Goal: Task Accomplishment & Management: Manage account settings

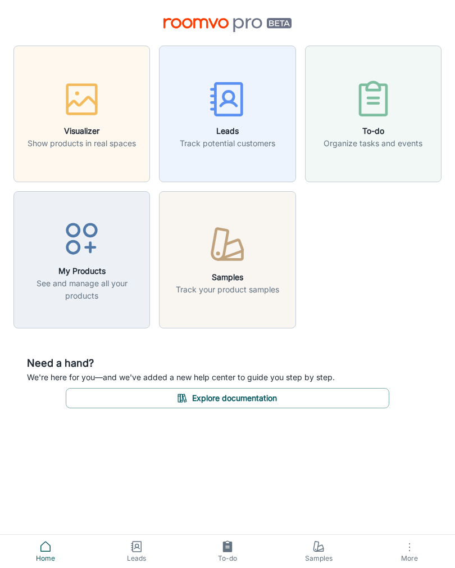
click at [72, 268] on h6 "My Products" at bounding box center [82, 271] width 122 height 12
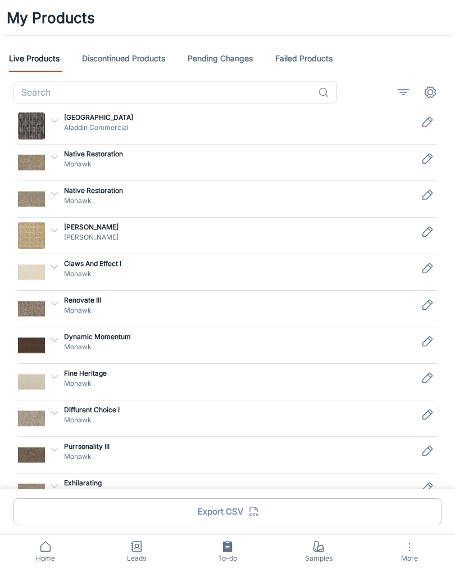
click at [254, 424] on p "Mohawk" at bounding box center [239, 420] width 350 height 10
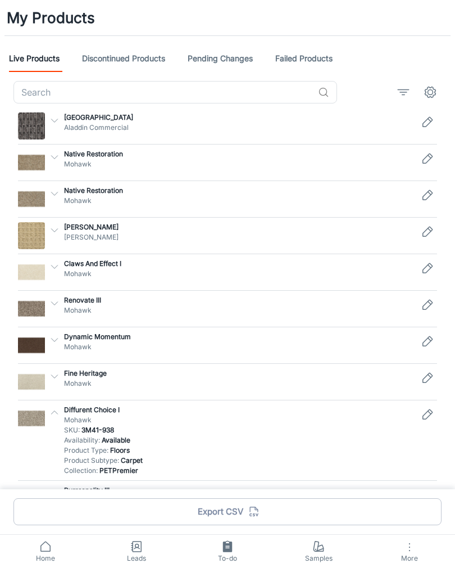
click at [46, 89] on input "text" at bounding box center [163, 92] width 300 height 22
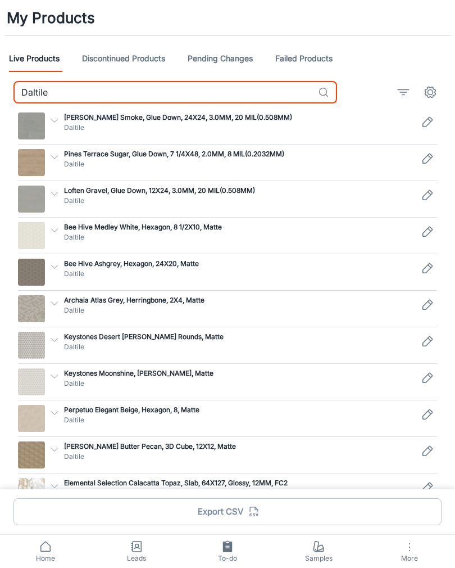
type input "Daltile"
click at [325, 94] on icon at bounding box center [323, 92] width 11 height 11
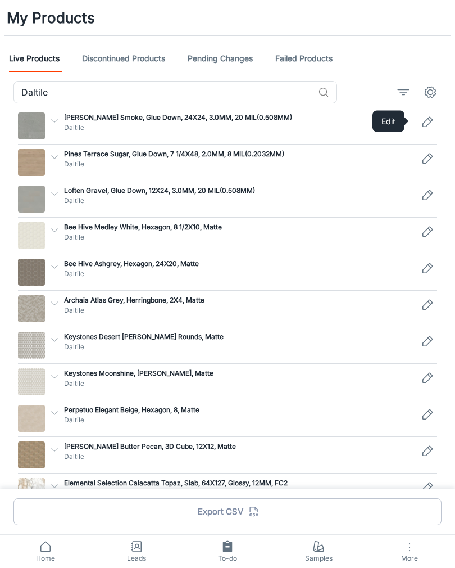
click at [431, 121] on icon "Edit" at bounding box center [427, 121] width 13 height 13
click at [427, 122] on icon "Edit" at bounding box center [427, 121] width 13 height 13
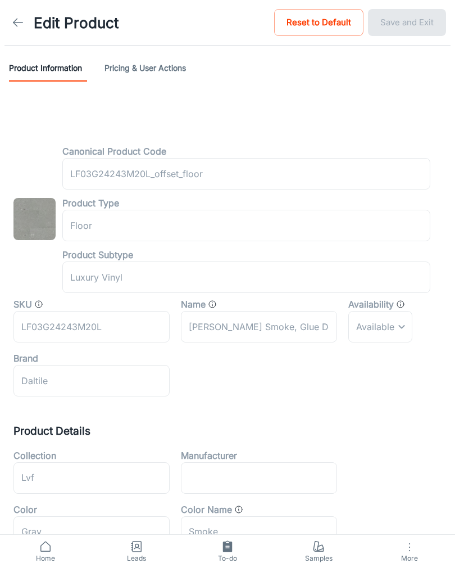
click at [19, 22] on line at bounding box center [18, 22] width 10 height 0
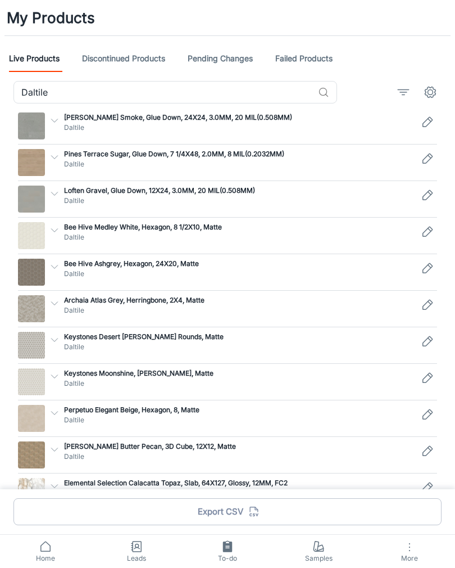
scroll to position [1, 0]
click at [421, 116] on icon "Edit" at bounding box center [427, 121] width 13 height 13
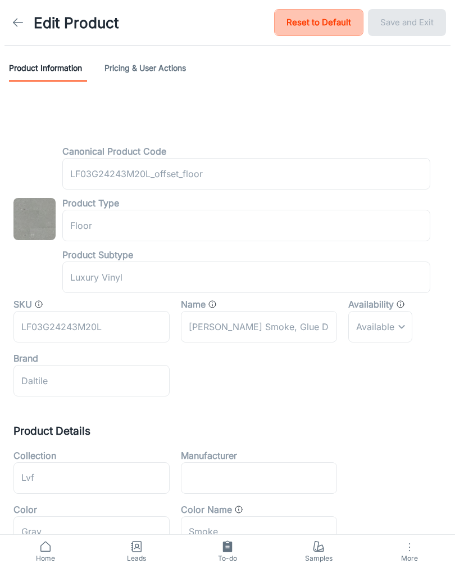
click at [306, 22] on button "Reset to Default" at bounding box center [318, 22] width 89 height 27
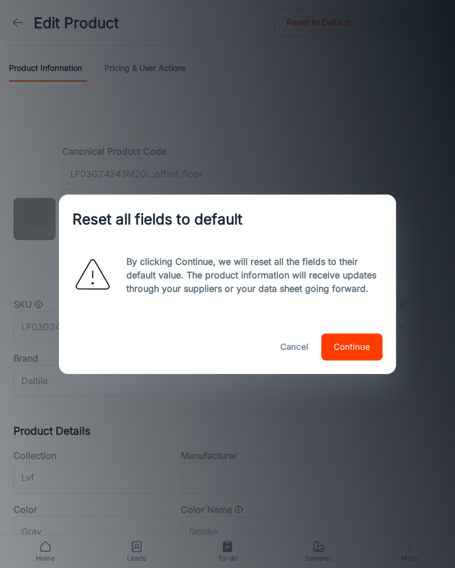
click at [290, 360] on button "Cancel" at bounding box center [294, 346] width 40 height 27
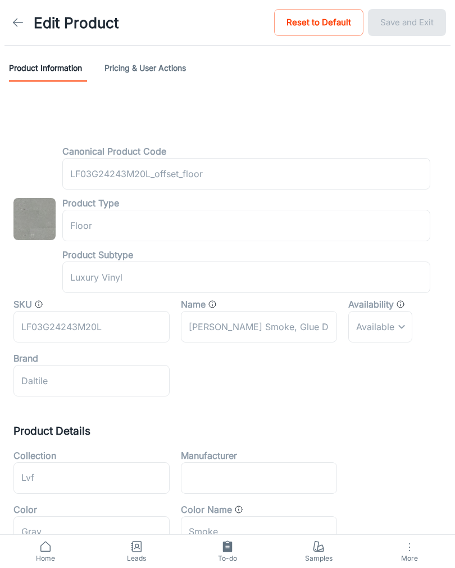
click at [16, 27] on icon at bounding box center [17, 22] width 13 height 13
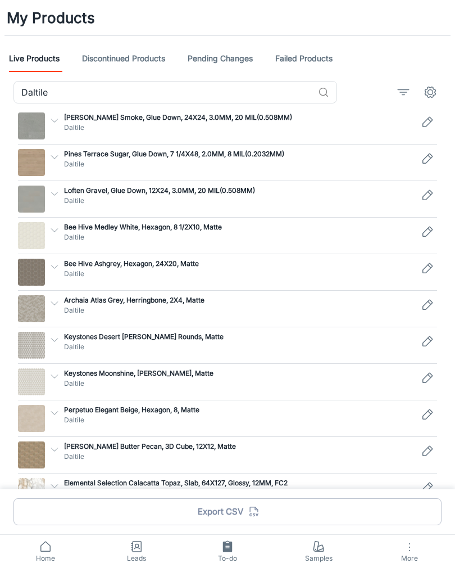
click at [29, 122] on img at bounding box center [31, 125] width 27 height 27
click at [114, 60] on link "Discontinued Products" at bounding box center [123, 58] width 83 height 27
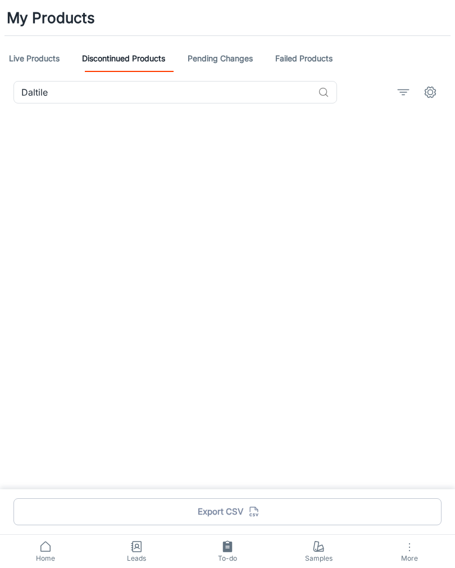
click at [227, 60] on link "Pending Changes" at bounding box center [220, 58] width 65 height 27
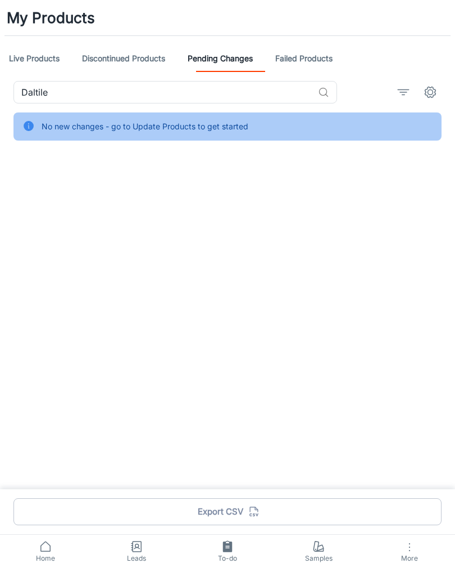
click at [129, 125] on div "No new changes - go to Update Products to get started" at bounding box center [145, 126] width 207 height 21
click at [134, 132] on div "No new changes - go to Update Products to get started" at bounding box center [145, 126] width 207 height 21
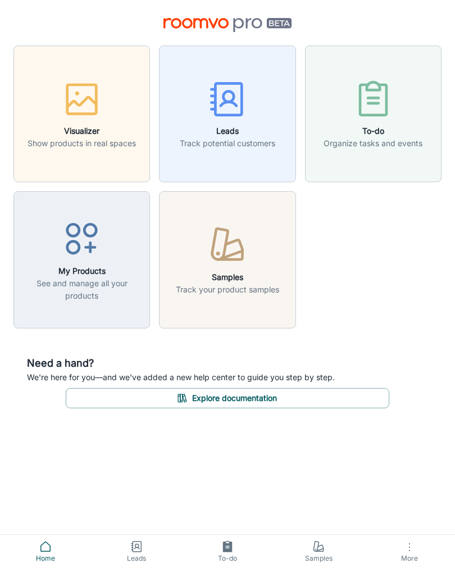
click at [76, 251] on icon "button" at bounding box center [82, 239] width 42 height 42
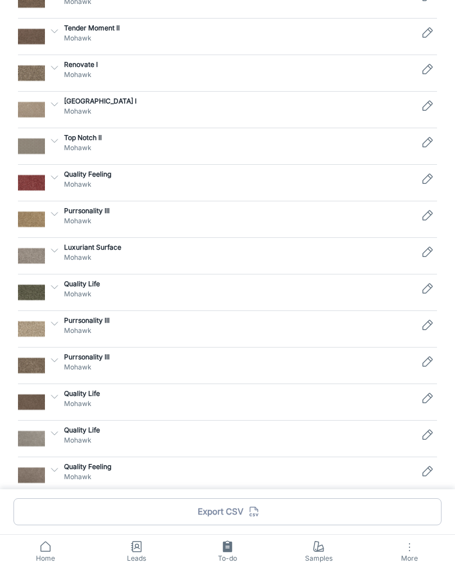
scroll to position [726, 0]
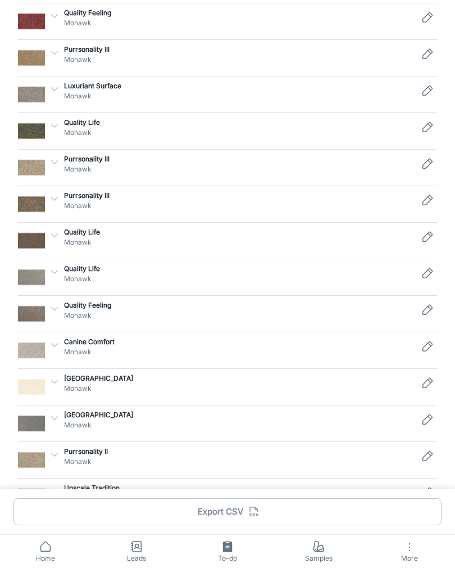
click at [406, 554] on icon "button" at bounding box center [409, 546] width 13 height 13
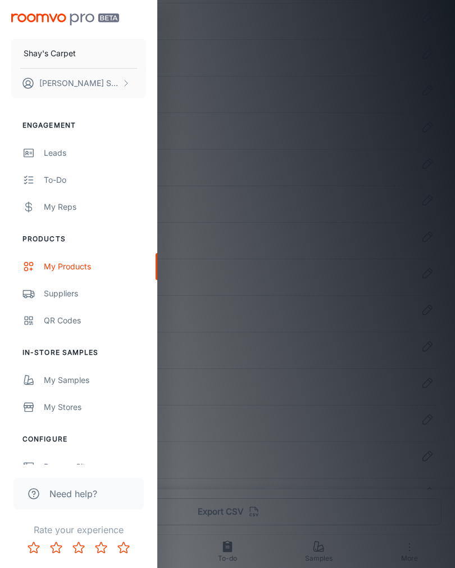
click at [57, 295] on div "Suppliers" at bounding box center [95, 293] width 102 height 12
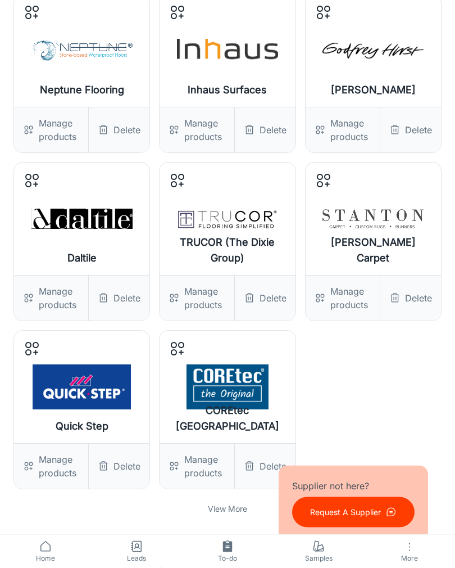
scroll to position [232, 0]
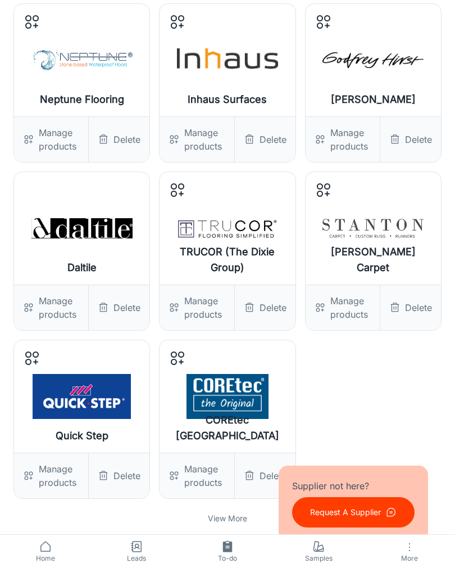
click at [58, 305] on div "Manage products" at bounding box center [51, 307] width 74 height 45
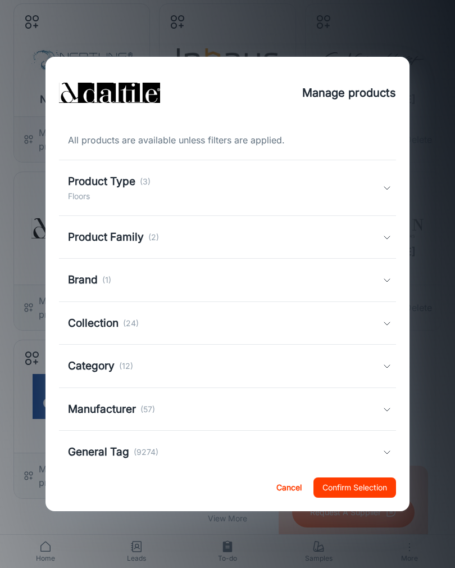
click at [111, 361] on h5 "Category" at bounding box center [91, 366] width 47 height 16
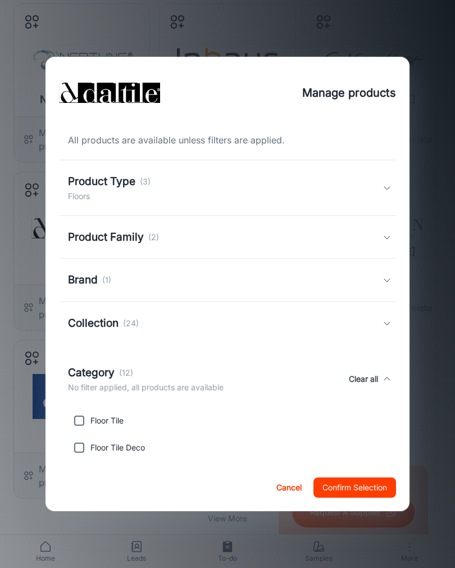
click at [96, 242] on h5 "Product Family" at bounding box center [106, 237] width 76 height 16
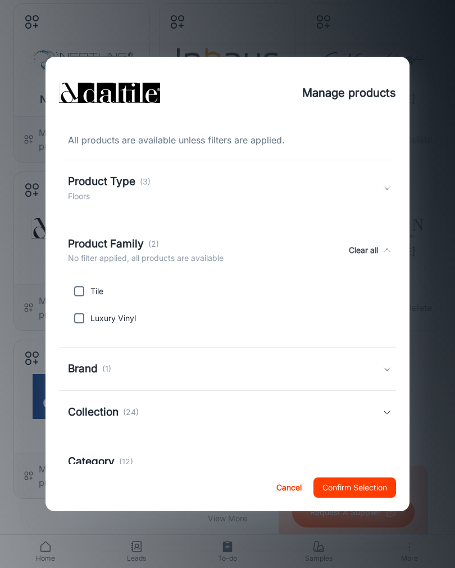
click at [359, 255] on button "Clear all" at bounding box center [364, 250] width 38 height 29
click at [352, 498] on button "Confirm Selection" at bounding box center [355, 487] width 83 height 20
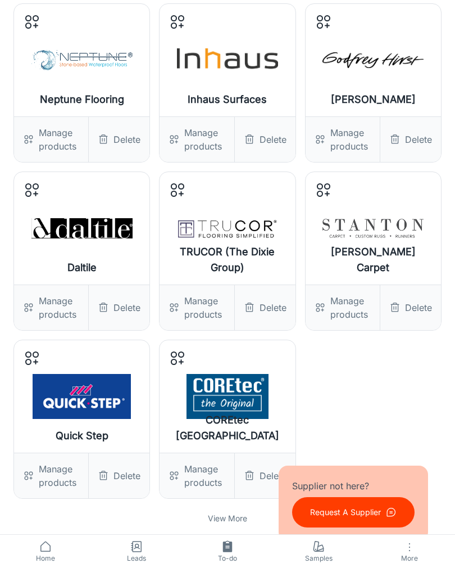
click at [119, 312] on div "Delete" at bounding box center [119, 307] width 61 height 45
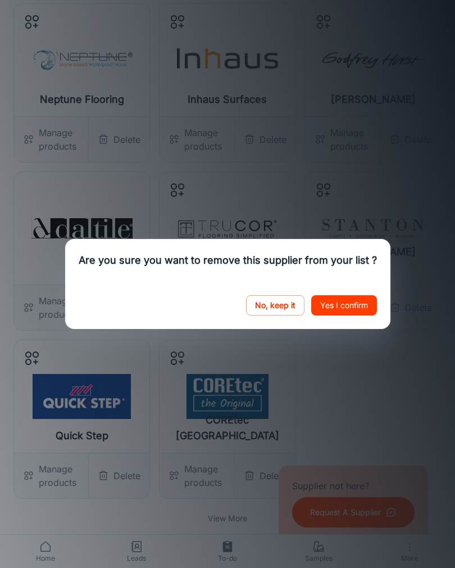
click at [340, 309] on button "Yes I confirm" at bounding box center [344, 305] width 66 height 20
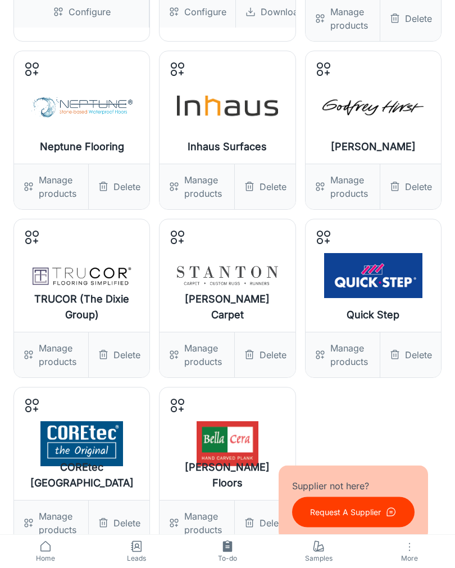
scroll to position [184, 0]
click at [268, 351] on div "Delete" at bounding box center [265, 354] width 61 height 45
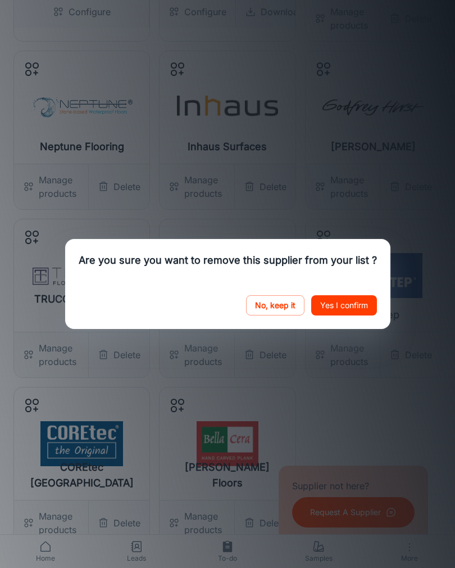
click at [350, 315] on button "Yes I confirm" at bounding box center [344, 305] width 66 height 20
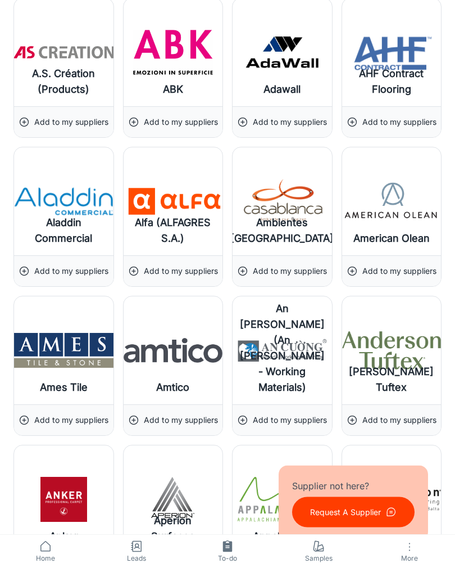
scroll to position [1250, 0]
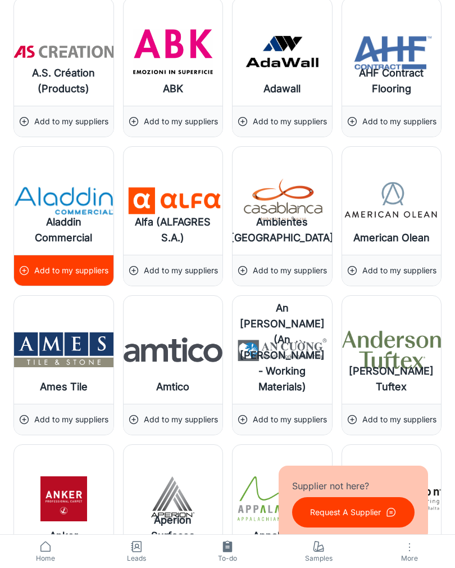
click at [63, 268] on p "Add to my suppliers" at bounding box center [71, 270] width 74 height 12
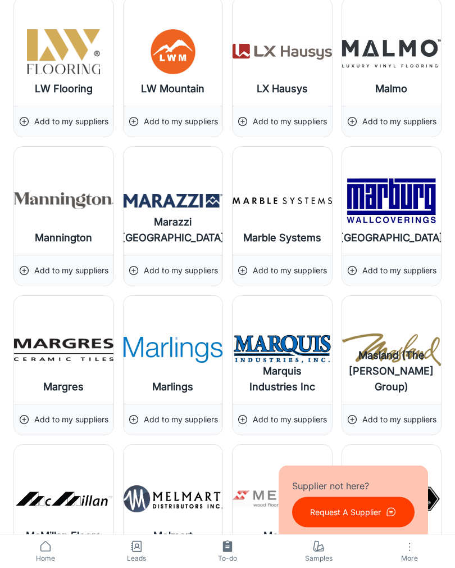
scroll to position [9145, 0]
click at [273, 414] on p "Add to my suppliers" at bounding box center [290, 419] width 74 height 12
click at [281, 411] on div "Remove or update?" at bounding box center [282, 419] width 72 height 30
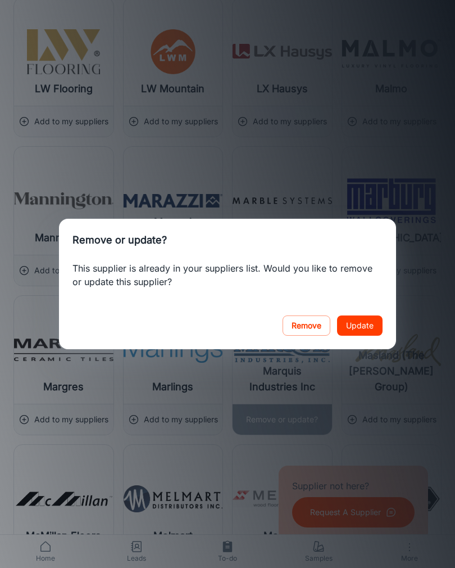
click at [363, 331] on button "Update" at bounding box center [360, 325] width 46 height 20
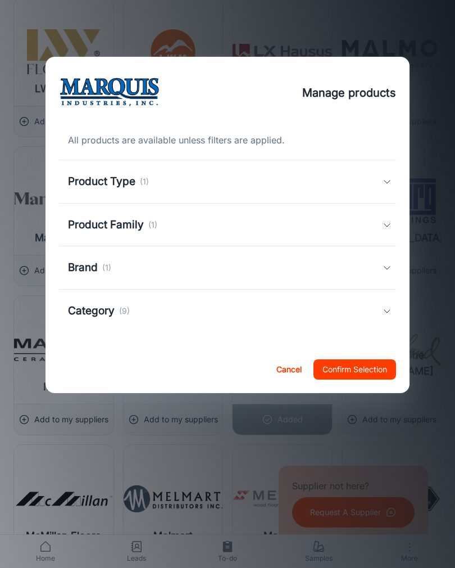
click at [102, 182] on h5 "Product Type" at bounding box center [101, 182] width 67 height 16
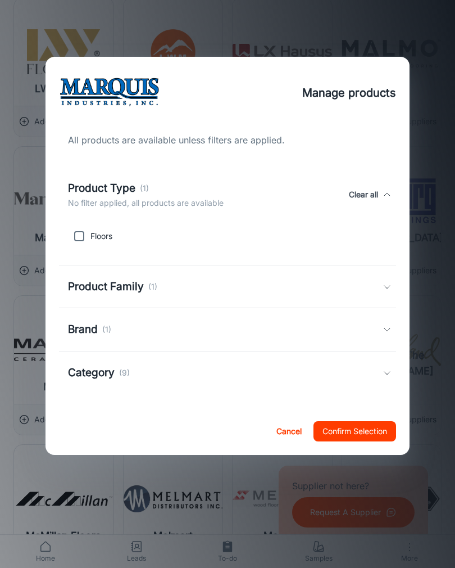
click at [100, 283] on h5 "Product Family" at bounding box center [106, 287] width 76 height 16
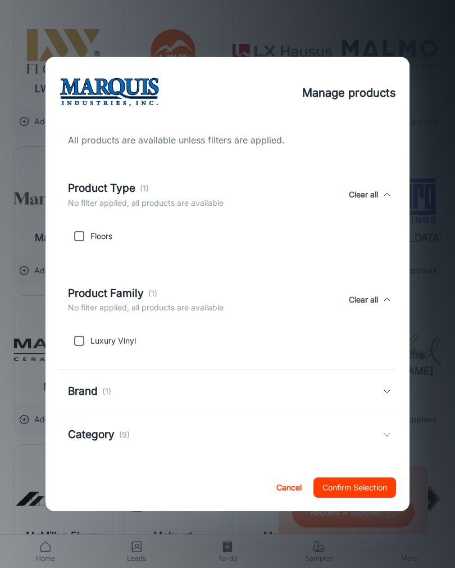
click at [106, 431] on h5 "Category" at bounding box center [91, 435] width 47 height 16
click at [82, 236] on input "checkbox" at bounding box center [79, 236] width 22 height 22
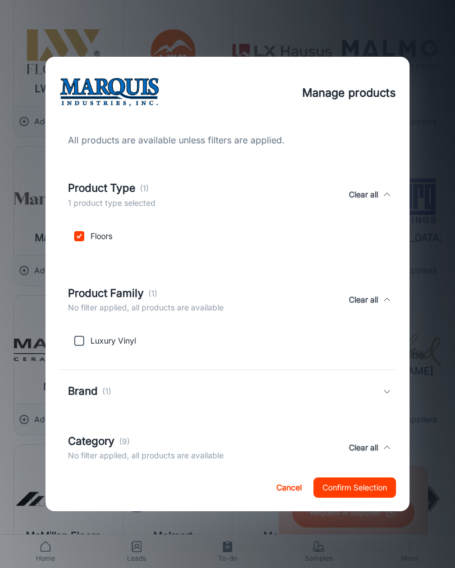
click at [82, 238] on input "checkbox" at bounding box center [79, 236] width 22 height 22
checkbox input "false"
click at [285, 498] on button "Cancel" at bounding box center [289, 487] width 36 height 20
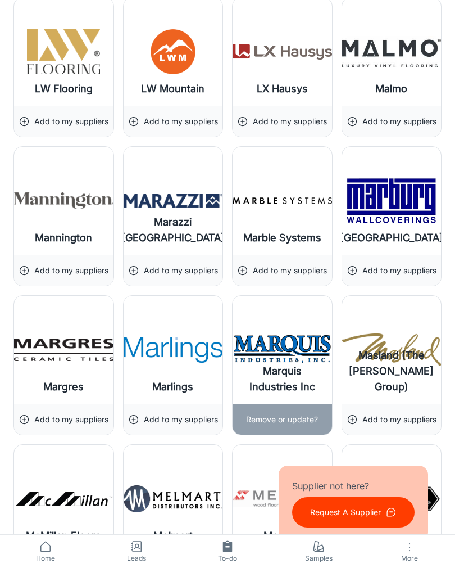
click at [279, 415] on p "Remove or update?" at bounding box center [282, 419] width 72 height 12
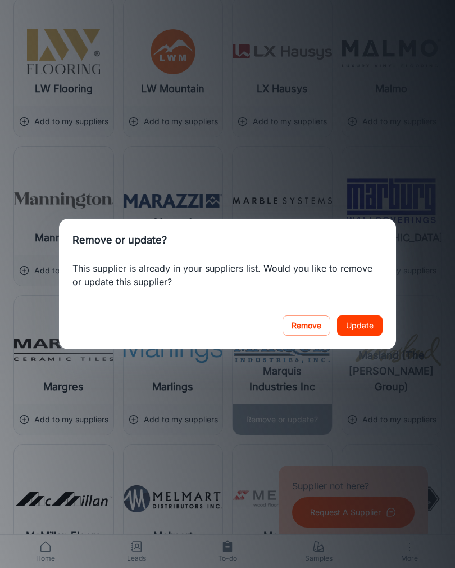
click at [302, 336] on button "Remove" at bounding box center [307, 325] width 48 height 20
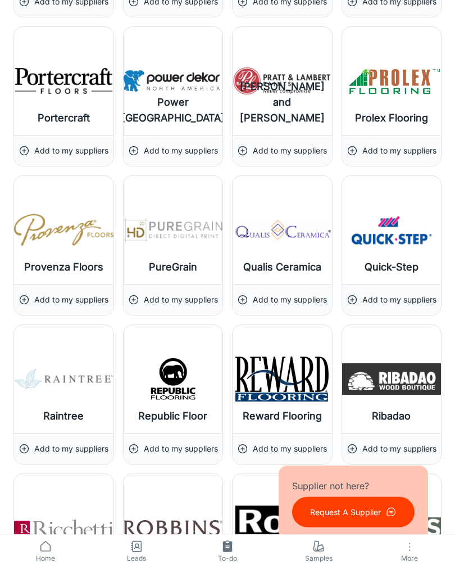
scroll to position [11351, 0]
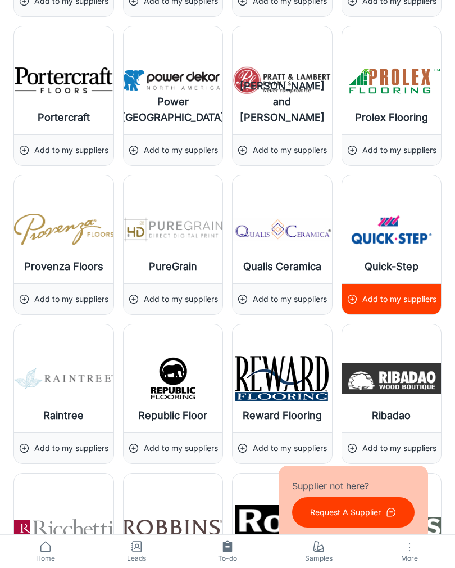
click at [395, 296] on p "Add to my suppliers" at bounding box center [400, 299] width 74 height 12
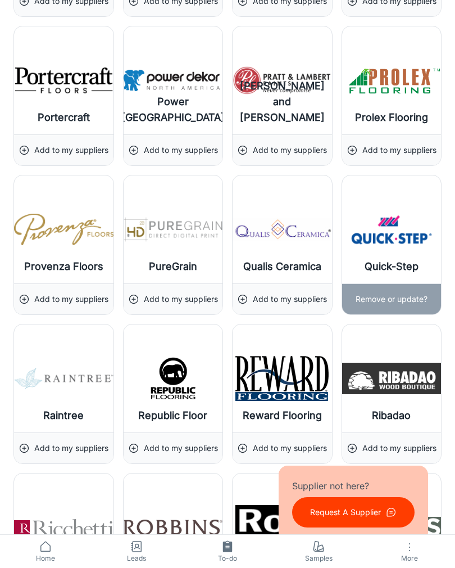
click at [392, 293] on p "Remove or update?" at bounding box center [392, 299] width 72 height 12
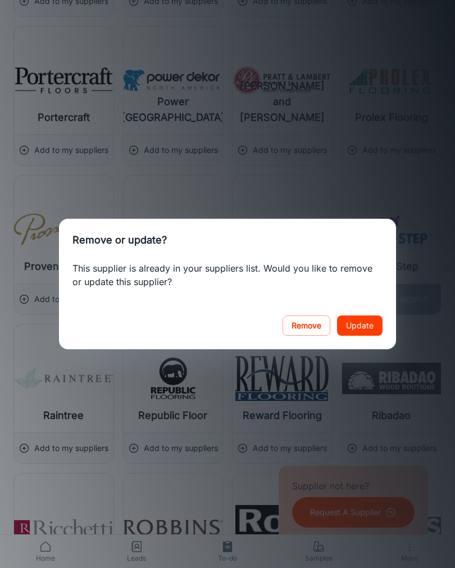
click at [359, 336] on button "Update" at bounding box center [360, 325] width 46 height 20
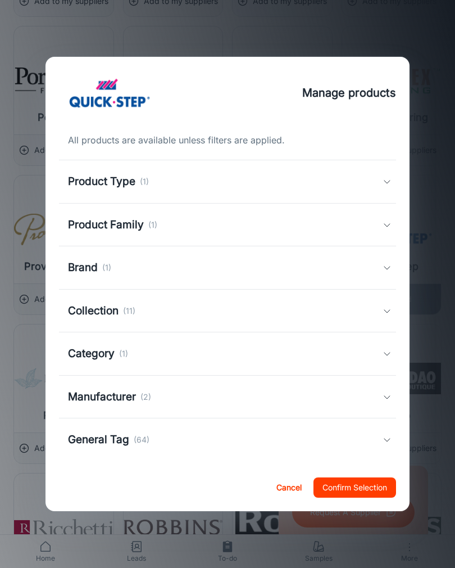
click at [100, 311] on h5 "Collection" at bounding box center [93, 311] width 51 height 16
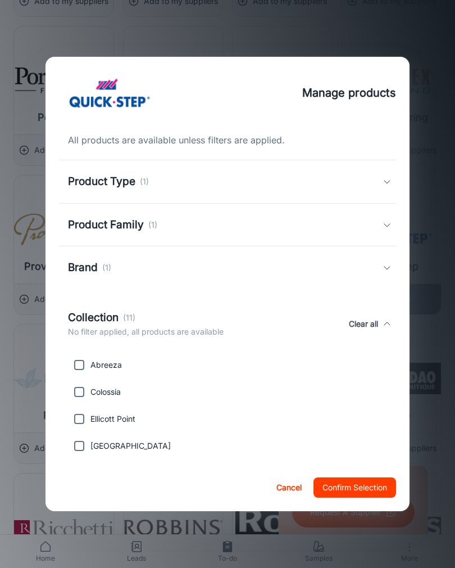
scroll to position [0, 0]
click at [280, 498] on button "Cancel" at bounding box center [289, 487] width 36 height 20
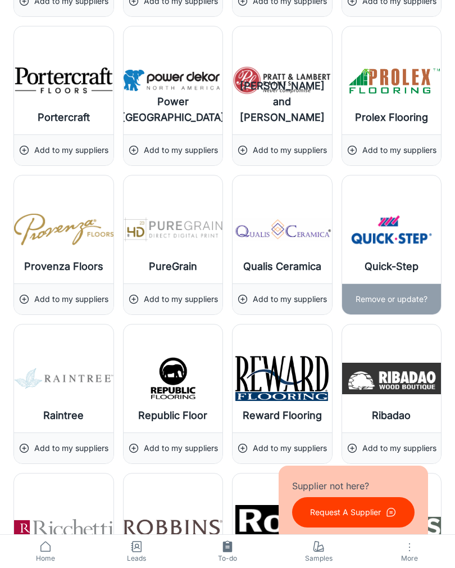
click at [388, 296] on p "Remove or update?" at bounding box center [392, 299] width 72 height 12
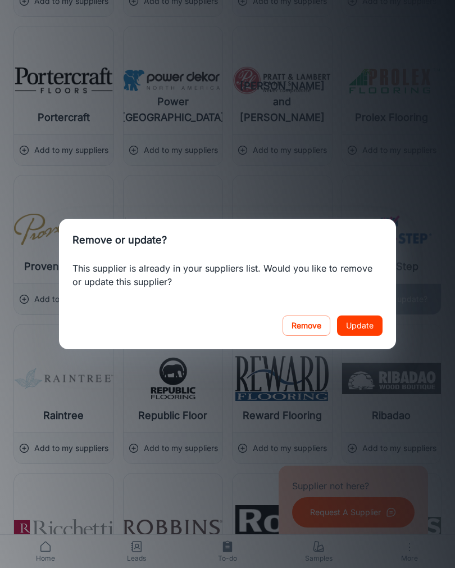
click at [307, 331] on button "Remove" at bounding box center [307, 325] width 48 height 20
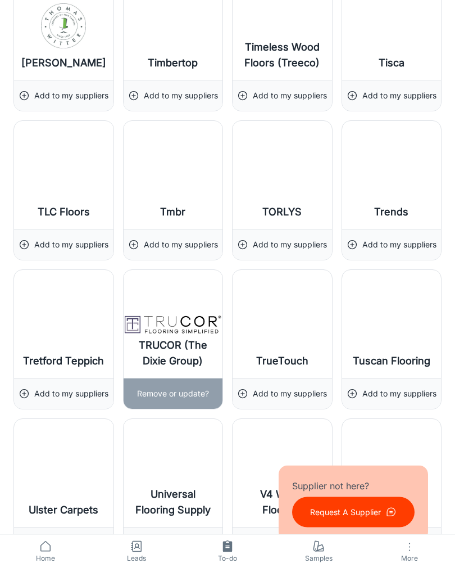
scroll to position [13044, 0]
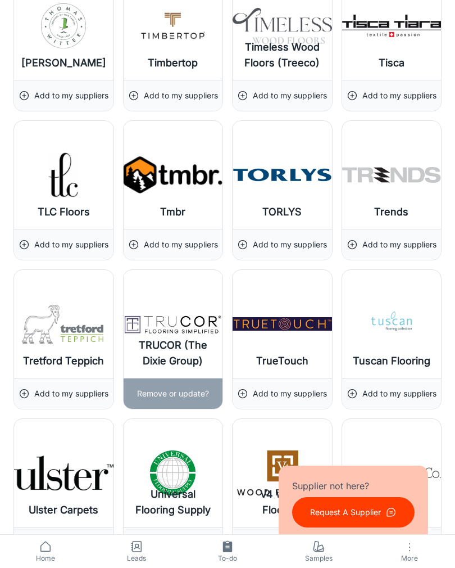
click at [150, 335] on img at bounding box center [174, 323] width 100 height 45
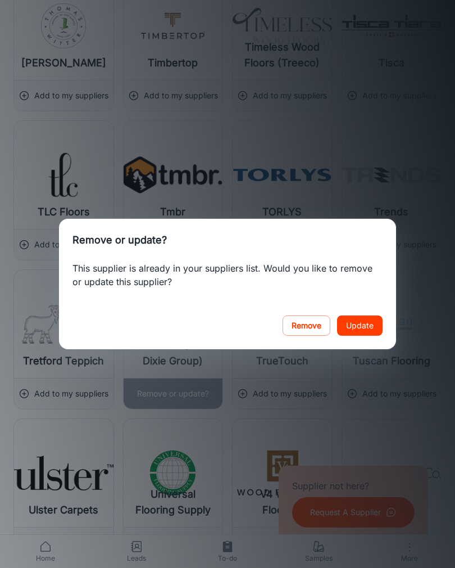
click at [356, 329] on button "Update" at bounding box center [360, 325] width 46 height 20
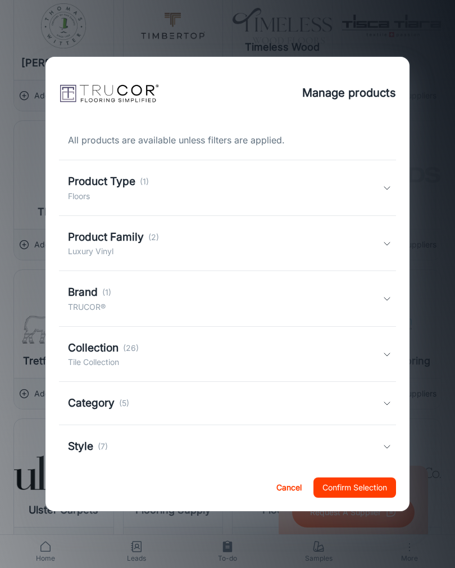
click at [100, 350] on h5 "Collection" at bounding box center [93, 348] width 51 height 16
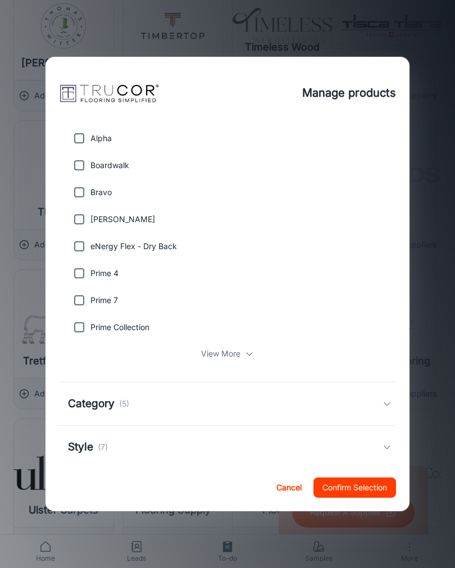
scroll to position [373, 0]
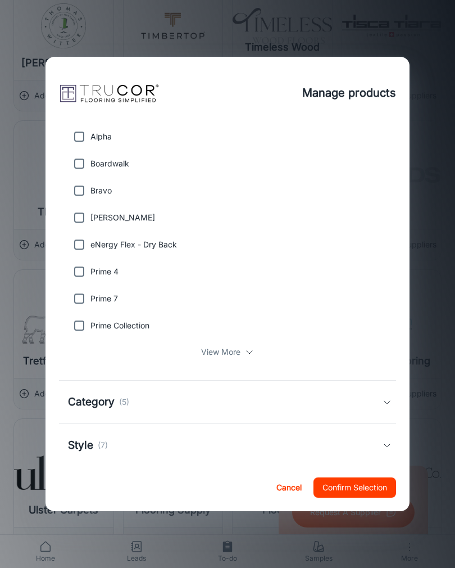
click at [220, 356] on p "View More" at bounding box center [220, 352] width 39 height 12
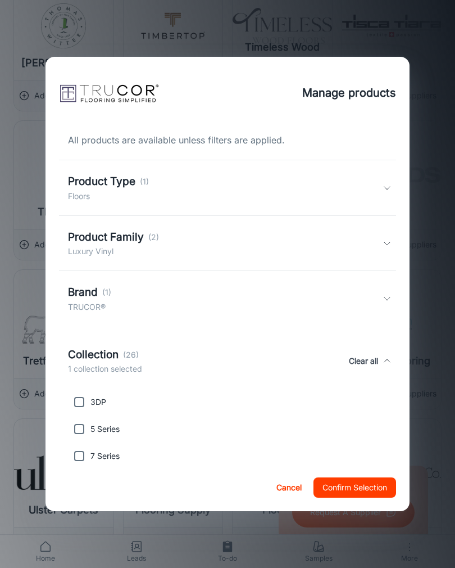
scroll to position [0, 0]
click at [349, 498] on button "Confirm Selection" at bounding box center [355, 487] width 83 height 20
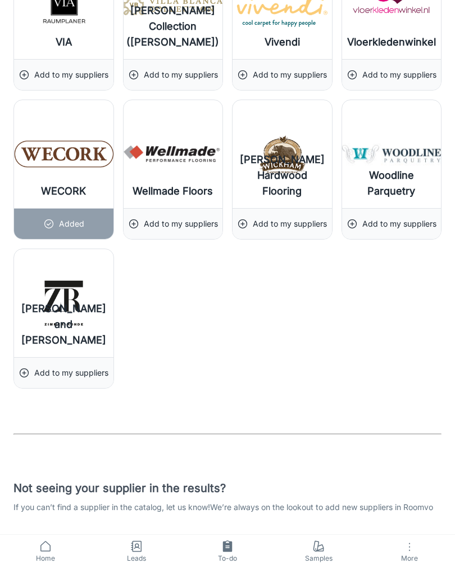
scroll to position [13829, 0]
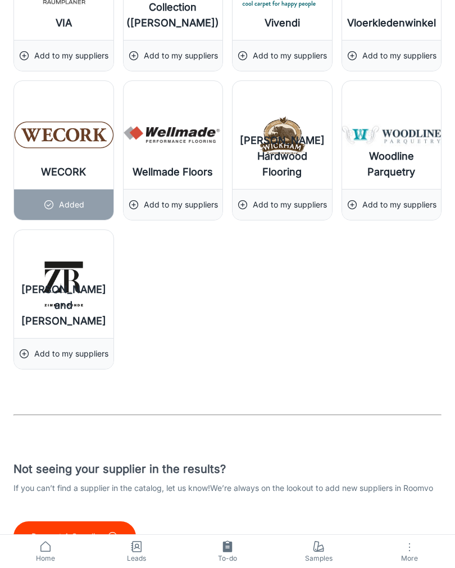
click at [75, 533] on p "Request A Supplier" at bounding box center [66, 536] width 71 height 12
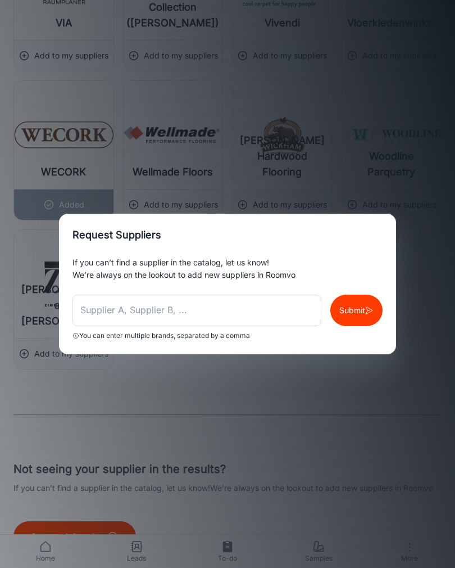
click at [95, 322] on input "text" at bounding box center [197, 310] width 249 height 31
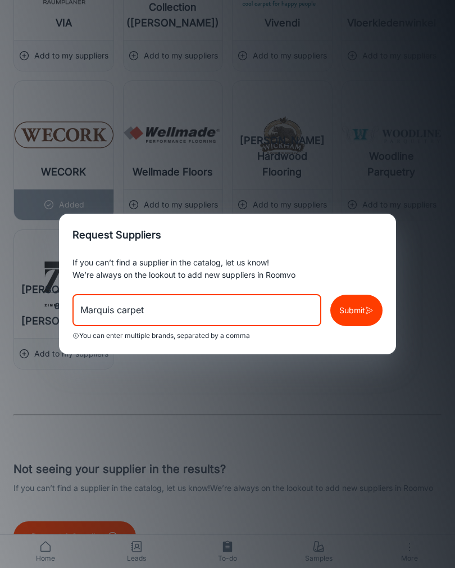
type input "Marquis carpet"
click at [355, 316] on p "Submit" at bounding box center [353, 310] width 26 height 12
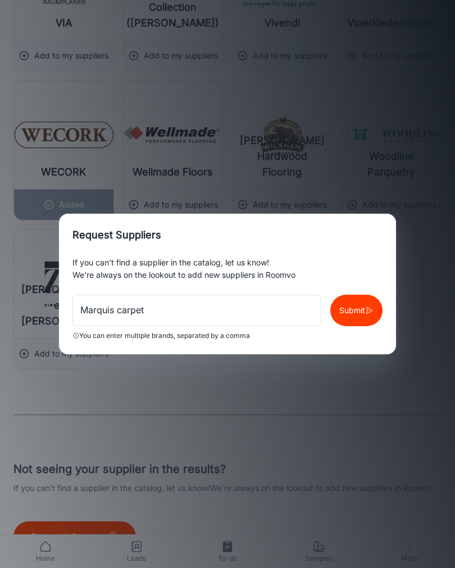
click at [348, 314] on p "Submit" at bounding box center [353, 310] width 26 height 12
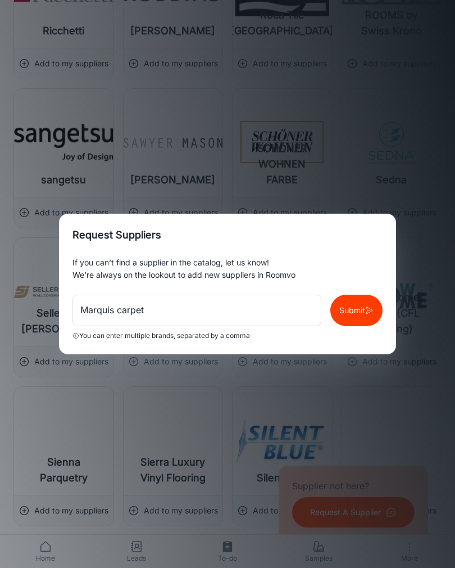
scroll to position [11882, 0]
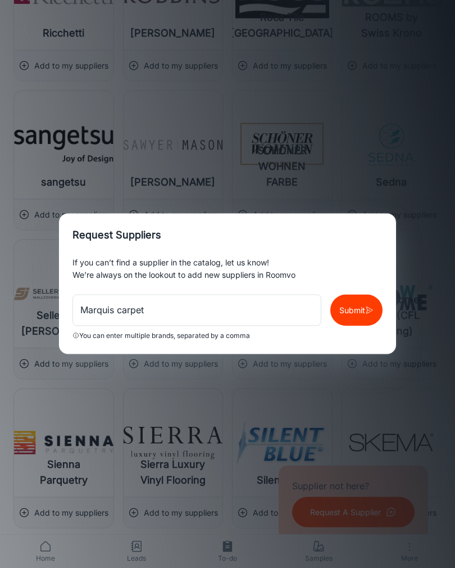
click at [157, 178] on div "Request Suppliers If you can’t find a supplier in the catalog, let us know! We’…" at bounding box center [227, 284] width 455 height 568
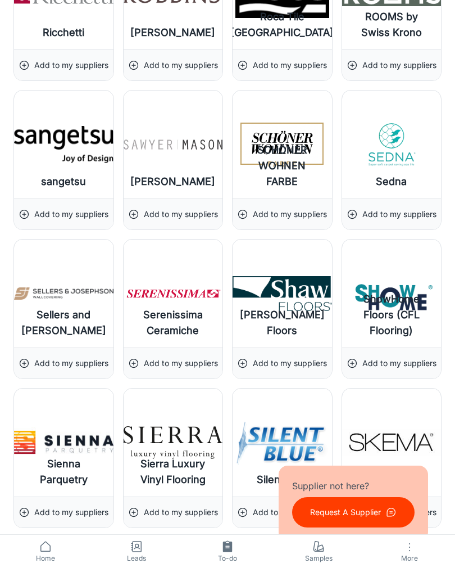
click at [110, 160] on img at bounding box center [64, 144] width 100 height 45
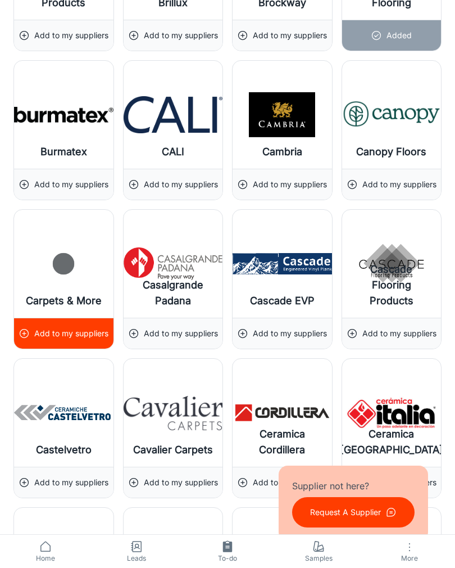
scroll to position [3126, 0]
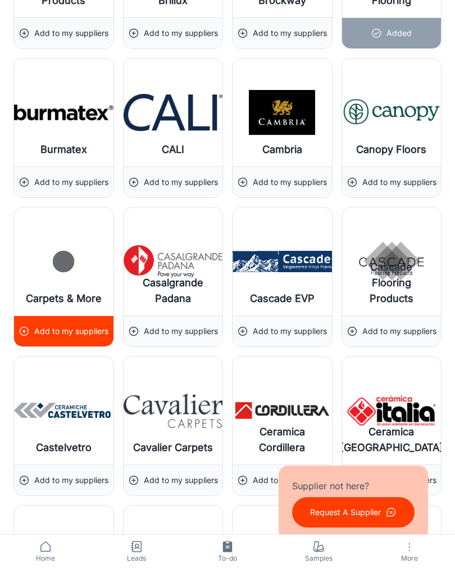
click at [46, 267] on img at bounding box center [64, 261] width 100 height 45
click at [57, 329] on p "Remove or update?" at bounding box center [64, 331] width 72 height 12
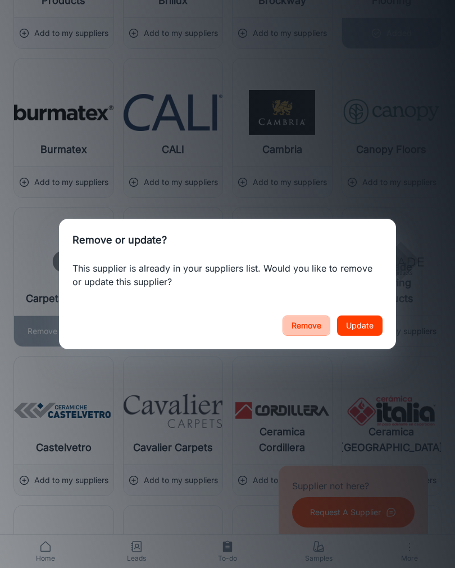
click at [301, 321] on button "Remove" at bounding box center [307, 325] width 48 height 20
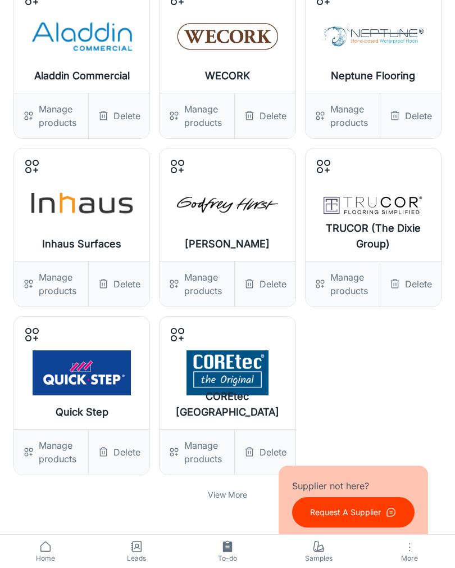
scroll to position [0, 0]
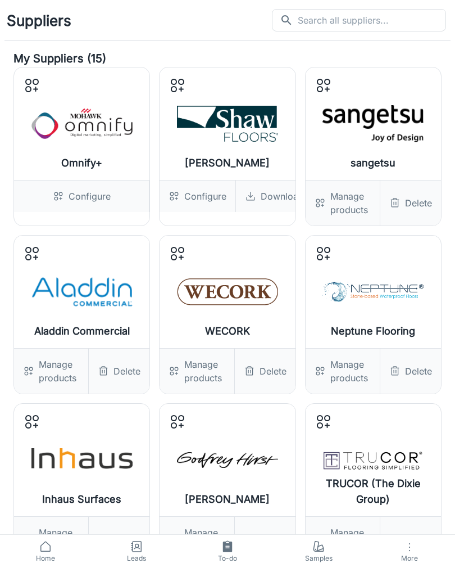
click at [405, 199] on div "Delete" at bounding box center [411, 202] width 61 height 45
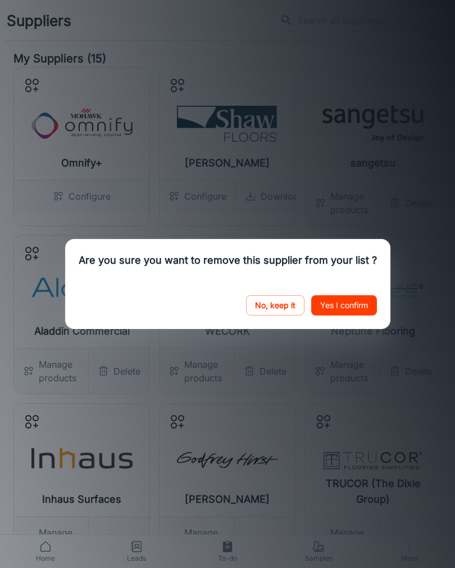
click at [343, 302] on button "Yes I confirm" at bounding box center [344, 305] width 66 height 20
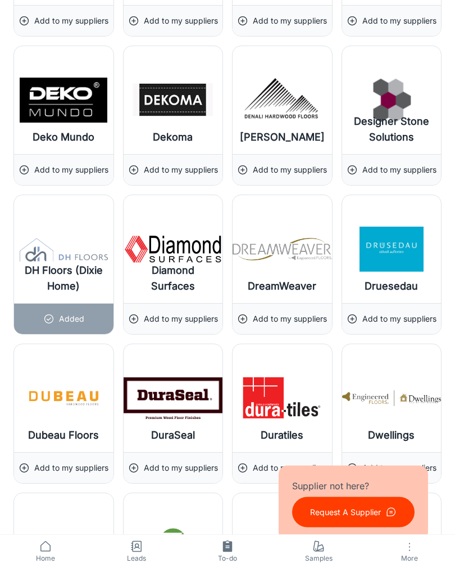
scroll to position [4628, 0]
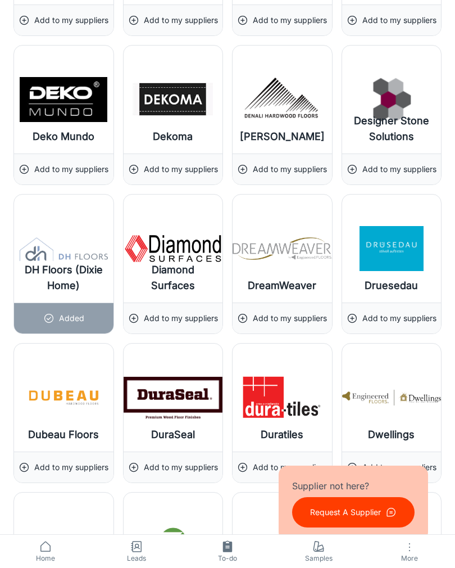
click at [55, 261] on img at bounding box center [64, 248] width 100 height 45
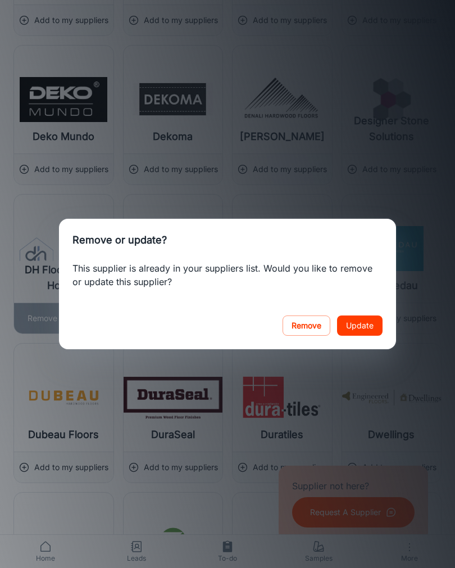
click at [360, 331] on button "Update" at bounding box center [360, 325] width 46 height 20
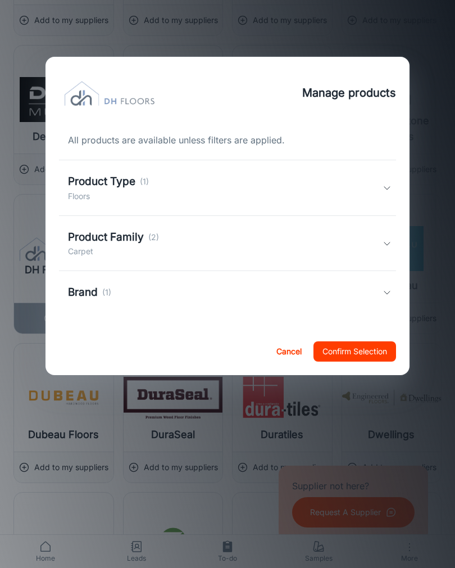
click at [375, 239] on div "Product Family (2) Carpet" at bounding box center [225, 243] width 315 height 29
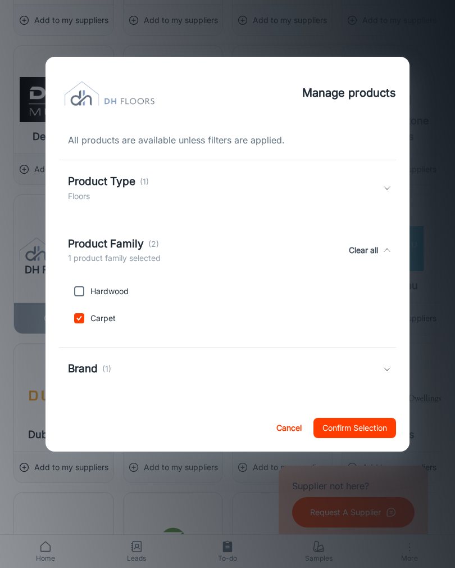
click at [352, 428] on button "Confirm Selection" at bounding box center [355, 428] width 83 height 20
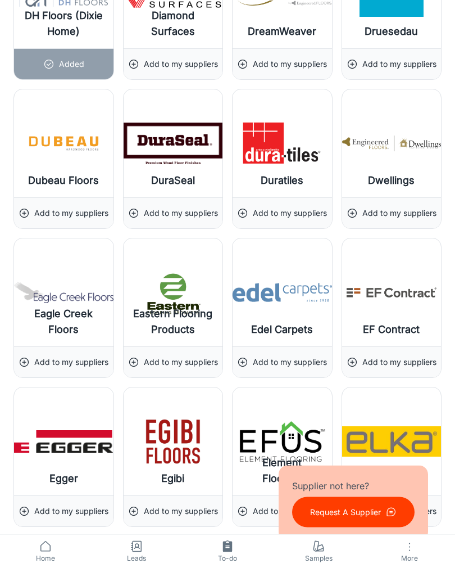
scroll to position [4882, 0]
